Goal: Task Accomplishment & Management: Use online tool/utility

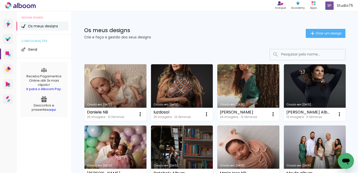
click at [130, 85] on link "Criado em [DATE]" at bounding box center [115, 92] width 62 height 57
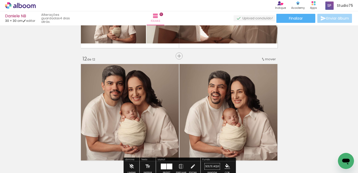
scroll to position [1207, 0]
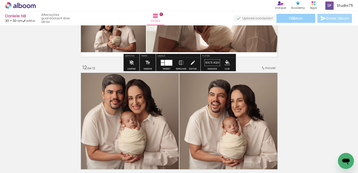
click at [292, 18] on span "Finalizar" at bounding box center [296, 19] width 14 height 4
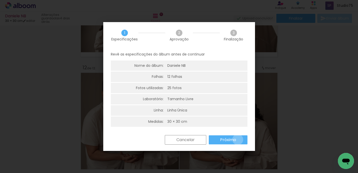
click at [238, 140] on paper-button "Próximo" at bounding box center [228, 139] width 39 height 9
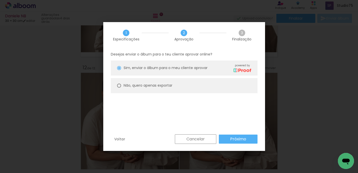
click at [194, 88] on paper-radio-button "Não, quero apenas exportar" at bounding box center [184, 85] width 147 height 15
type paper-radio-button "on"
click at [0, 0] on slot "Próximo" at bounding box center [0, 0] width 0 height 0
type input "Alta, 300 DPI"
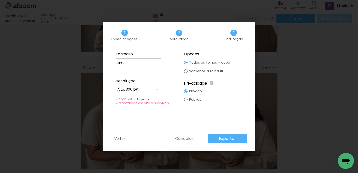
click at [239, 137] on paper-button "Exportar" at bounding box center [228, 138] width 40 height 9
